Goal: Task Accomplishment & Management: Complete application form

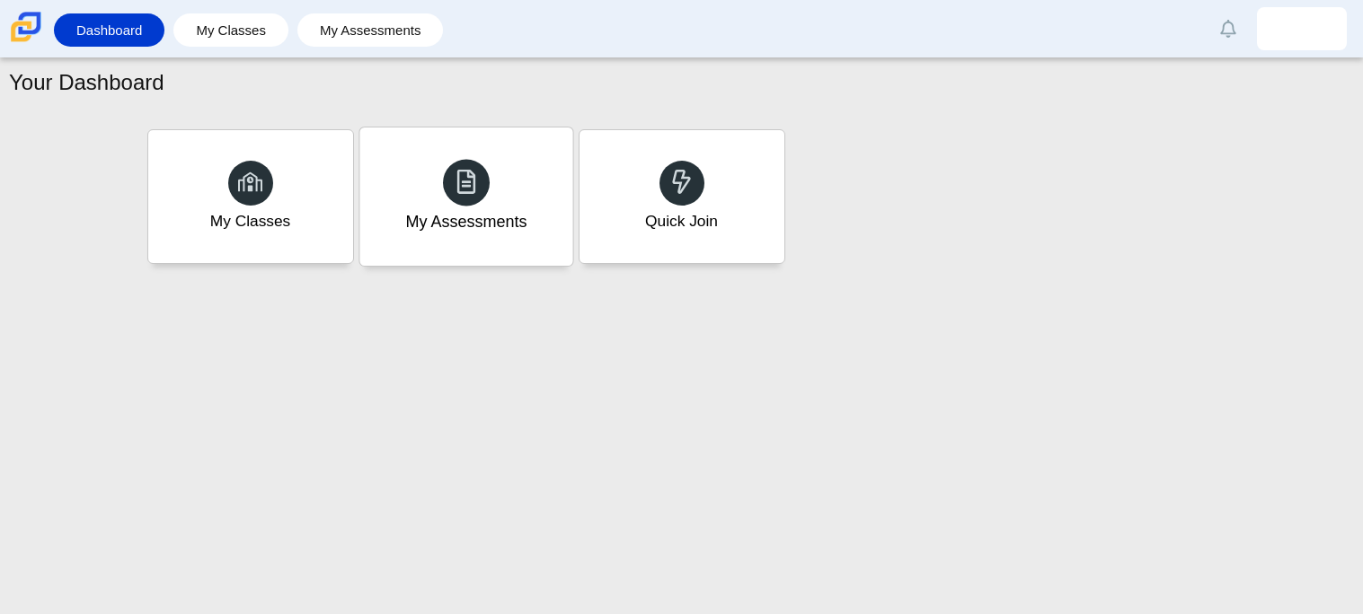
click at [444, 239] on div "My Assessments" at bounding box center [465, 197] width 213 height 138
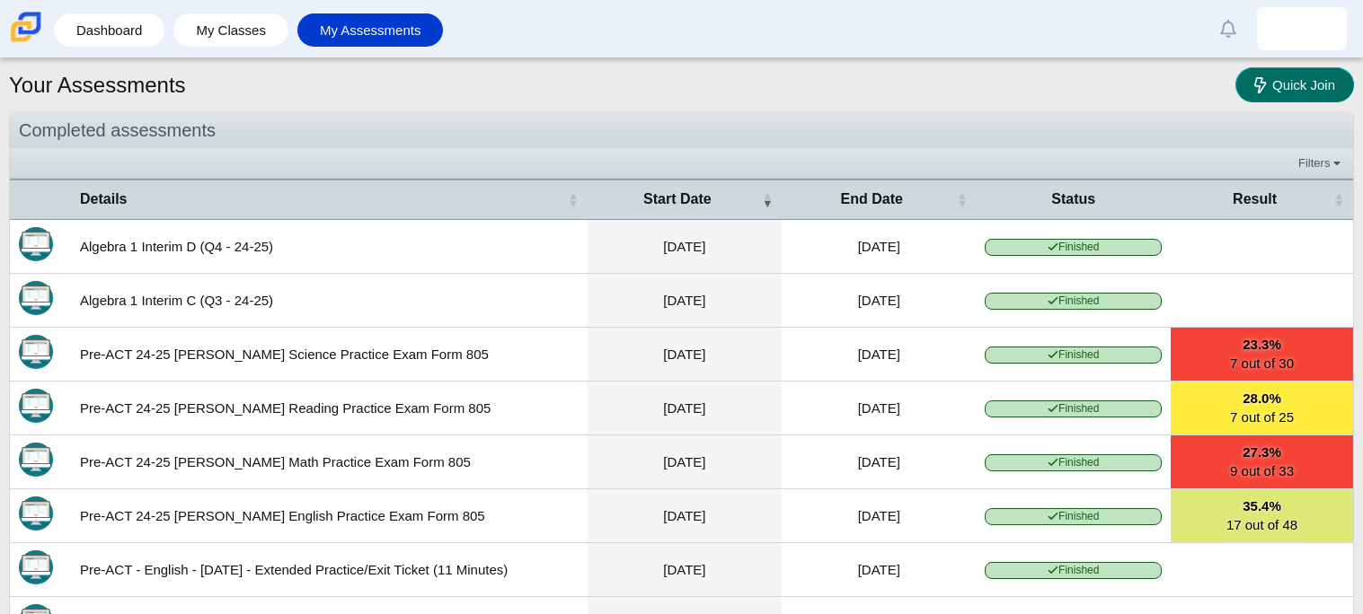
click at [1350, 76] on link "Quick Join" at bounding box center [1294, 84] width 119 height 35
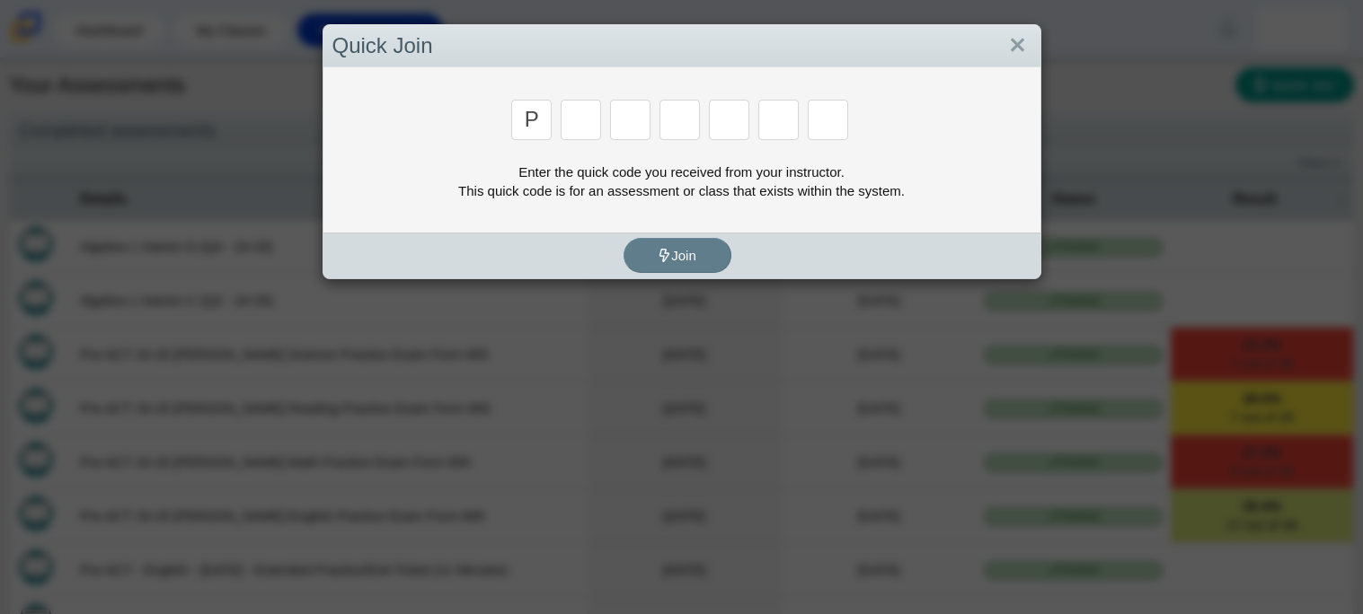
type input "P"
type input "2"
type input "p"
type input "b"
type input "t"
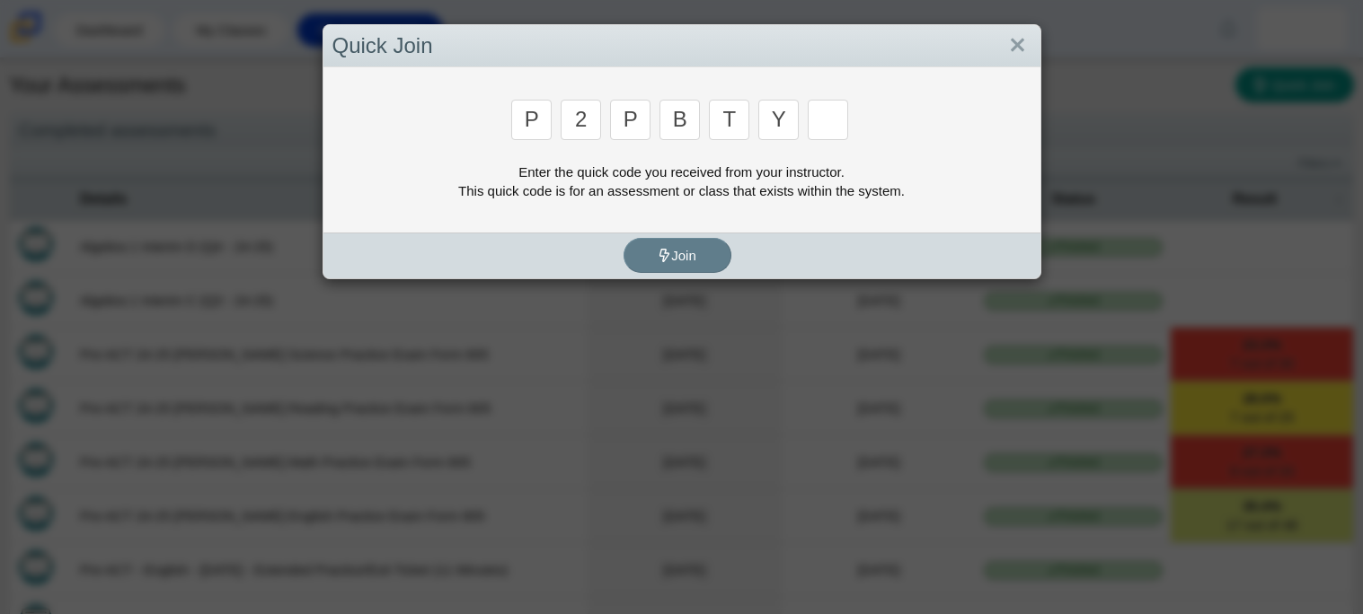
type input "y"
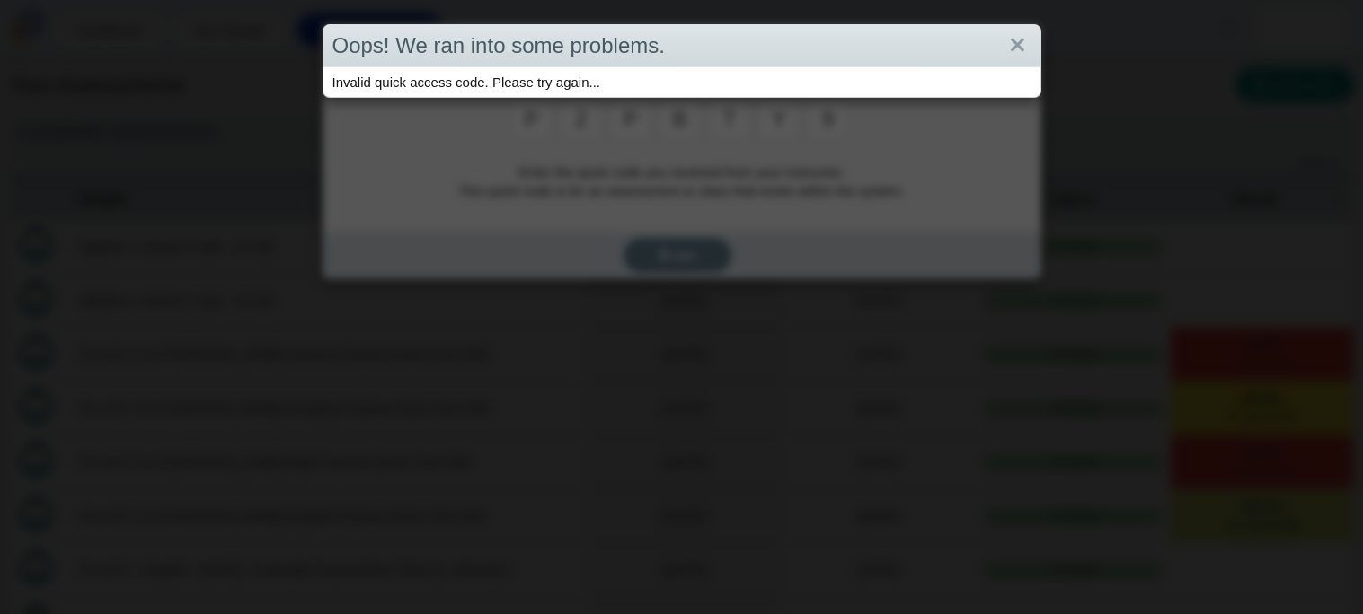
type input "9"
click at [1023, 31] on link "Close" at bounding box center [1017, 46] width 28 height 31
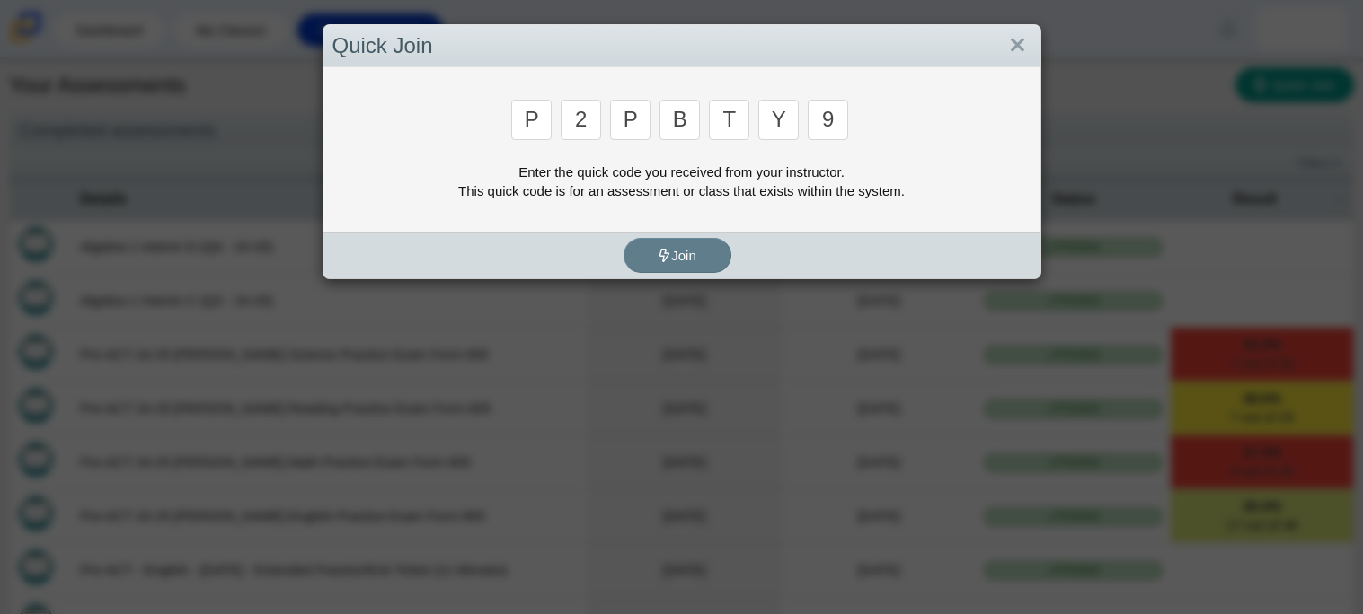
click at [841, 111] on input "9" at bounding box center [828, 120] width 40 height 40
click at [816, 120] on input "9" at bounding box center [828, 120] width 40 height 40
type input "p"
type input "2"
type input "p"
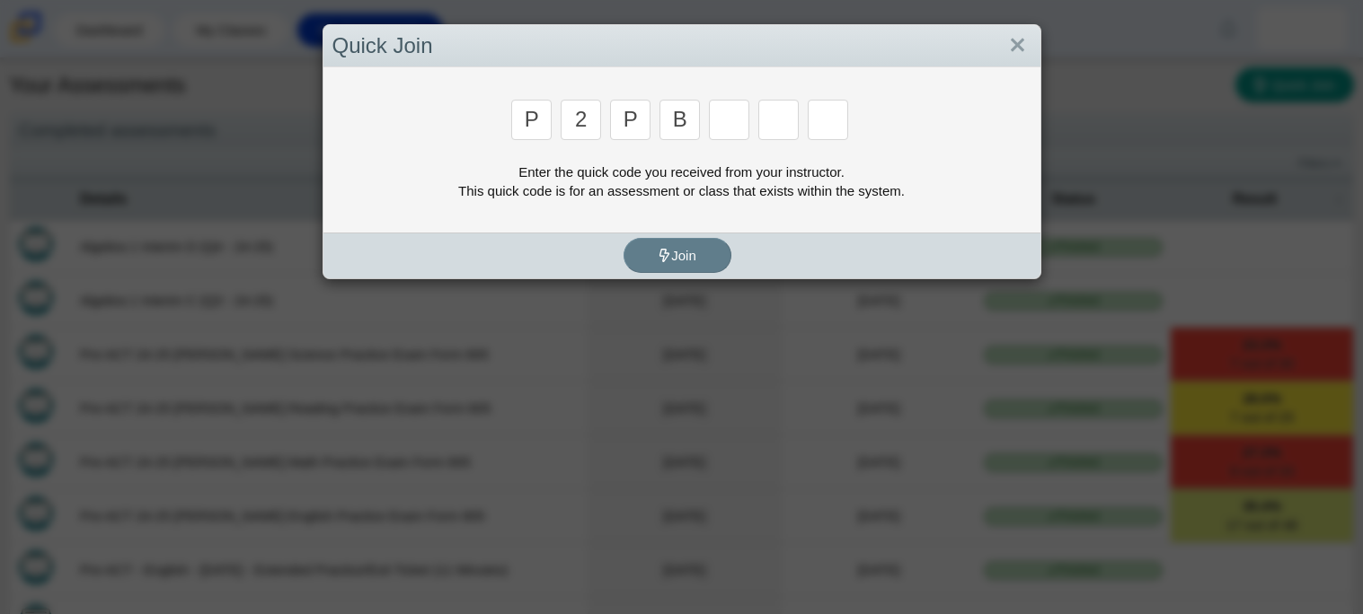
type input "b"
type input "t"
type input "4"
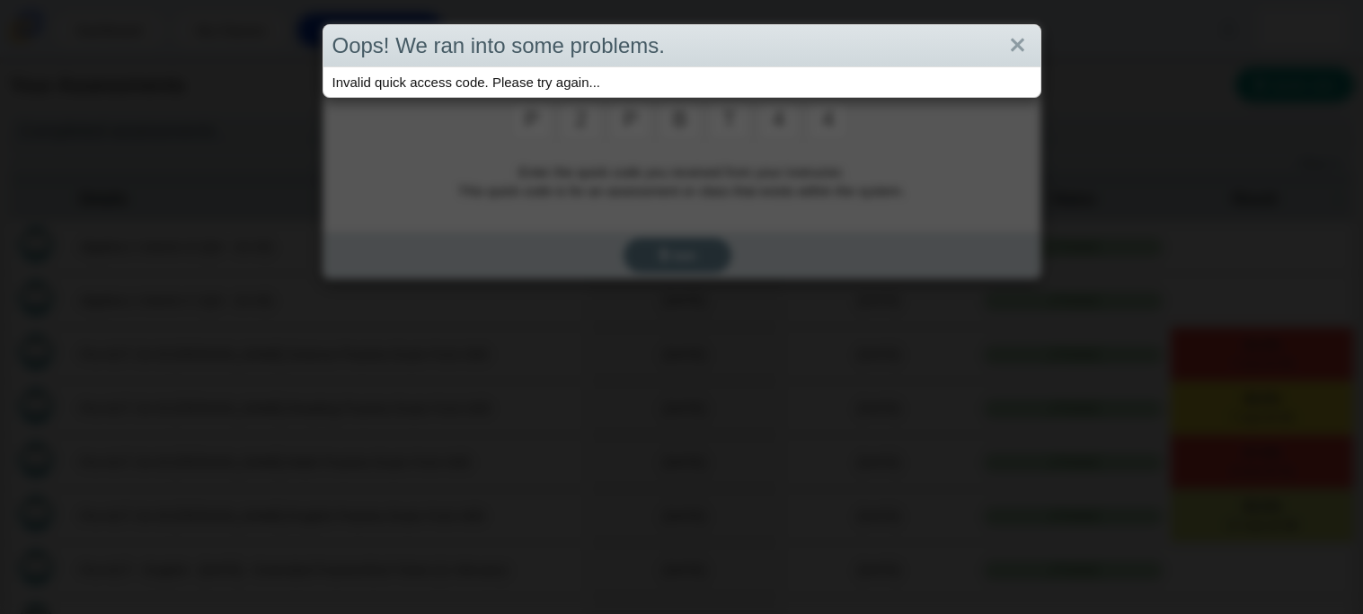
type input "4"
click at [1003, 41] on link "Close" at bounding box center [1017, 46] width 28 height 31
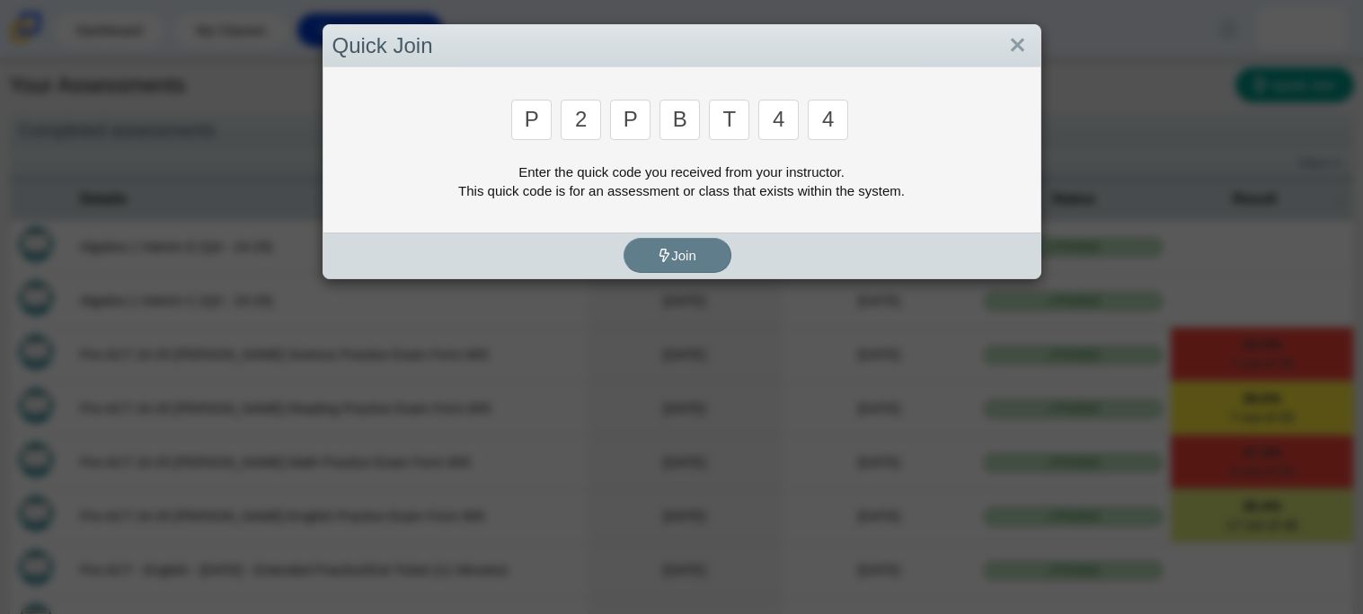
click at [826, 124] on input "4" at bounding box center [828, 120] width 40 height 40
